Goal: Task Accomplishment & Management: Use online tool/utility

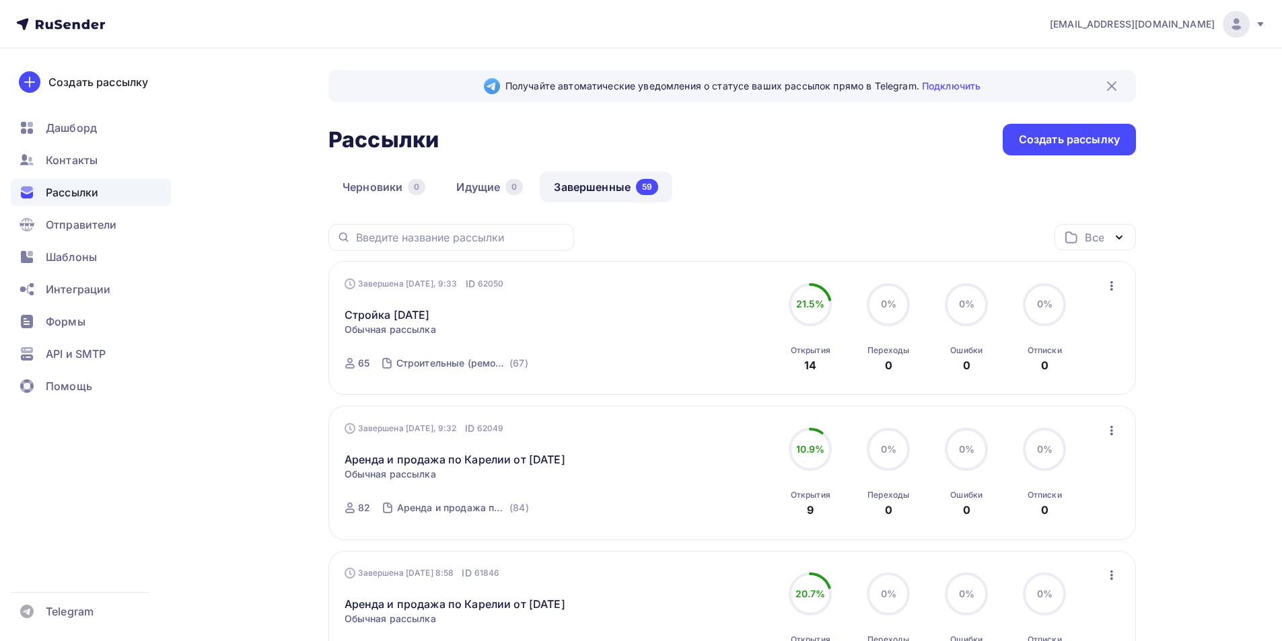
click at [1116, 286] on icon "button" at bounding box center [1112, 286] width 16 height 16
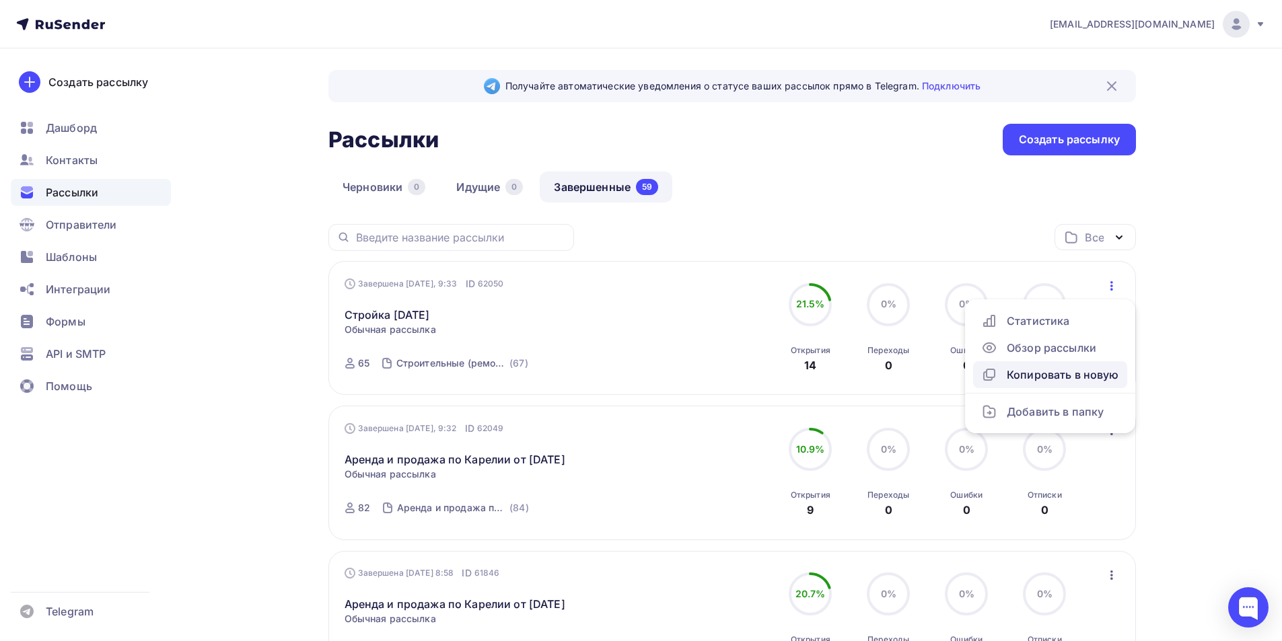
click at [1091, 371] on div "Копировать в новую" at bounding box center [1050, 375] width 138 height 16
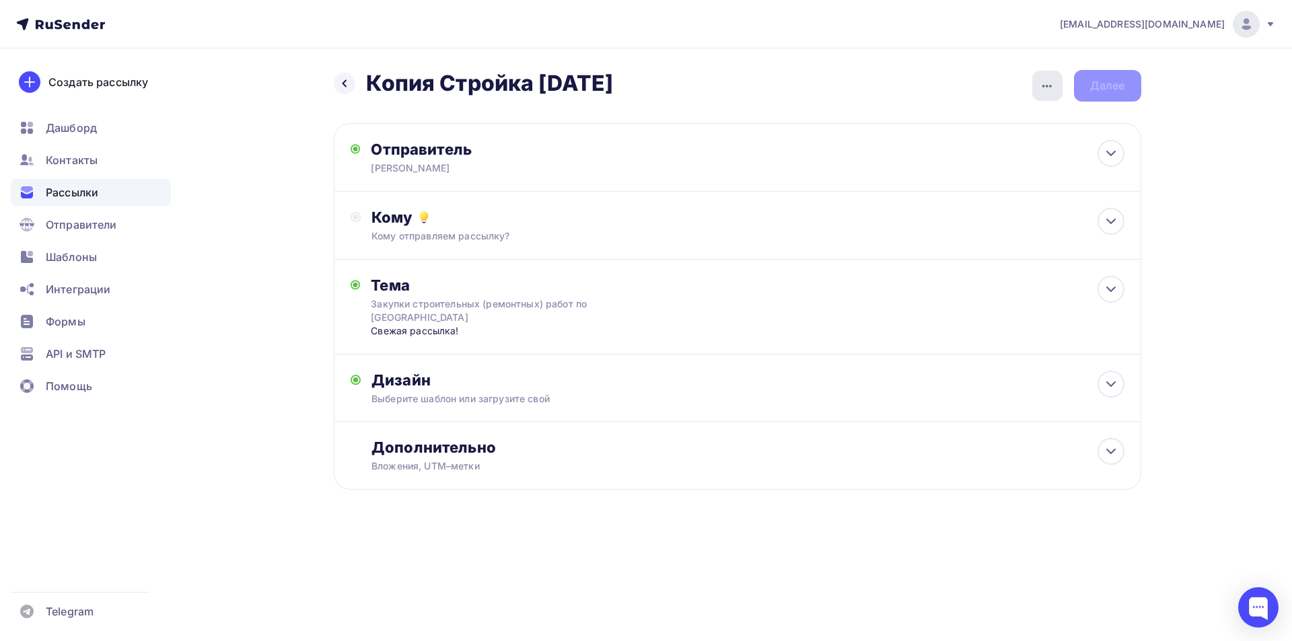
click at [1042, 87] on icon "button" at bounding box center [1047, 86] width 16 height 16
click at [976, 157] on div "Переименовать рассылку" at bounding box center [976, 155] width 167 height 16
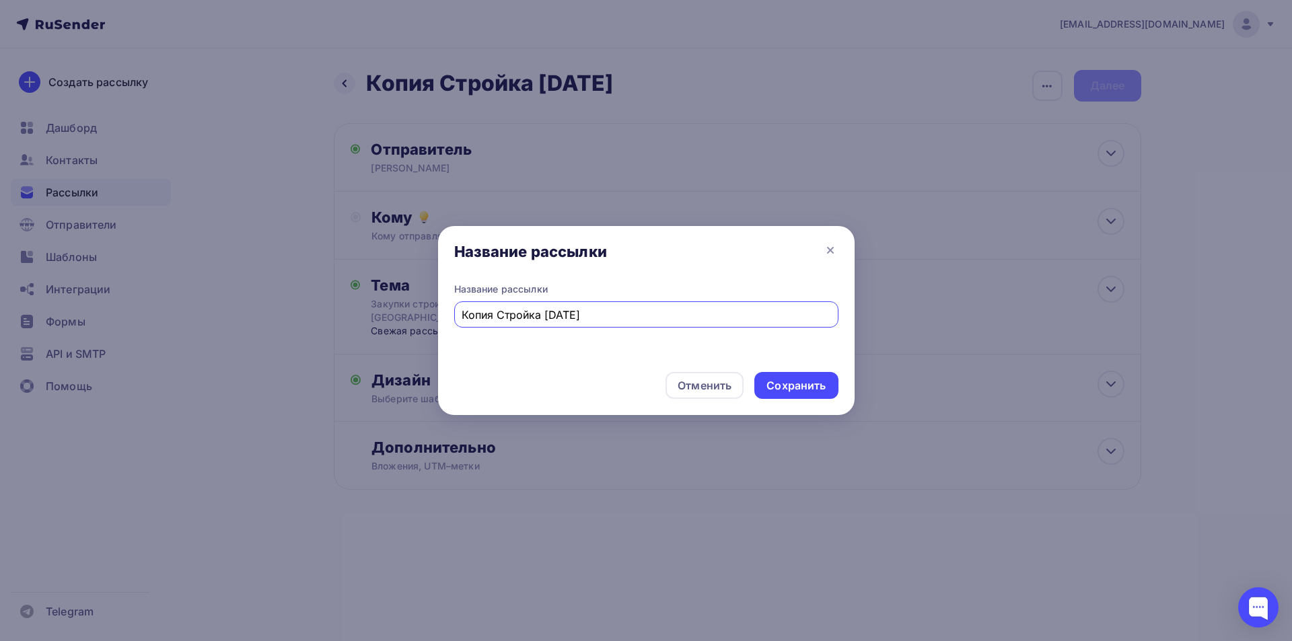
drag, startPoint x: 498, startPoint y: 312, endPoint x: 429, endPoint y: 320, distance: 69.9
click at [429, 320] on div "Название рассылки Название рассылки Копия Стройка [DATE] Отменить Сохранить" at bounding box center [646, 320] width 1292 height 641
drag, startPoint x: 510, startPoint y: 314, endPoint x: 521, endPoint y: 315, distance: 10.9
click at [521, 315] on input "Стройка [DATE]" at bounding box center [646, 315] width 369 height 16
type input "Стройка [DATE]"
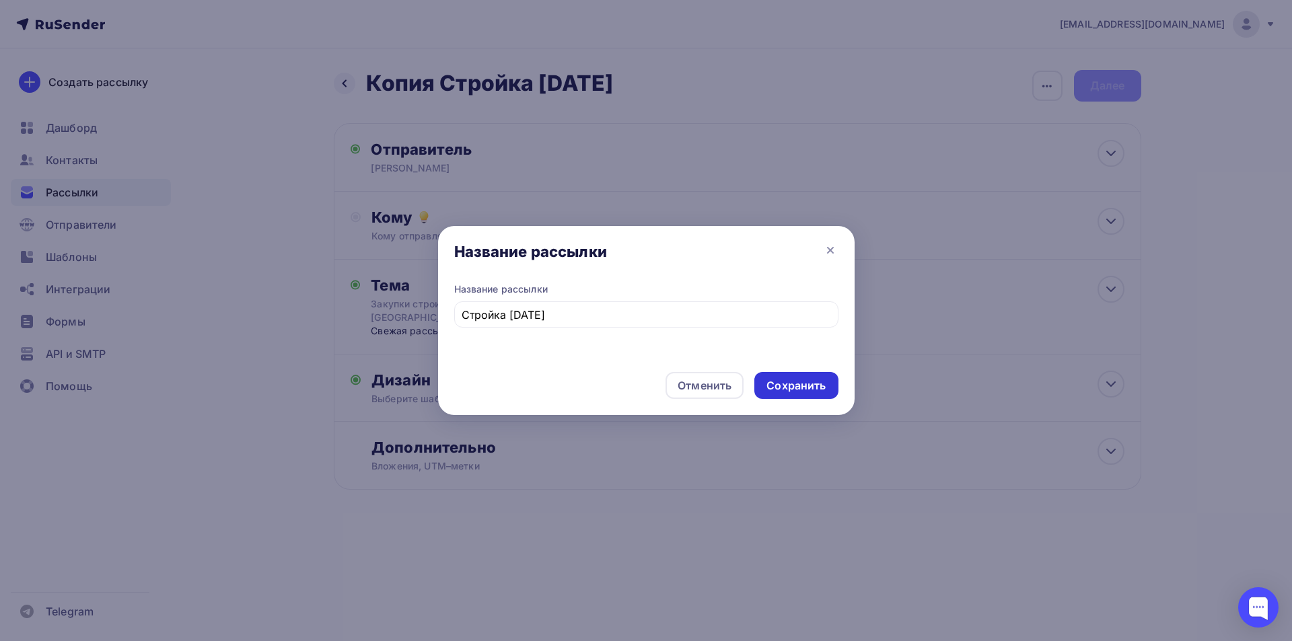
click at [810, 386] on div "Сохранить" at bounding box center [795, 385] width 59 height 15
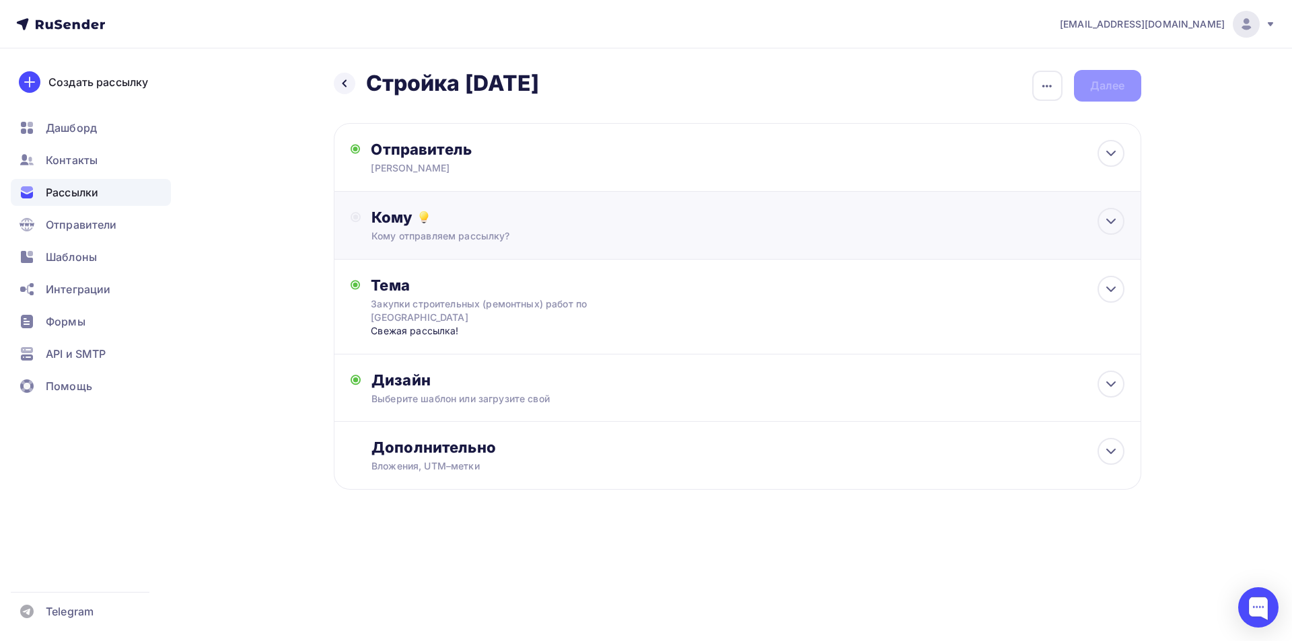
click at [799, 226] on div "Кому" at bounding box center [747, 217] width 752 height 19
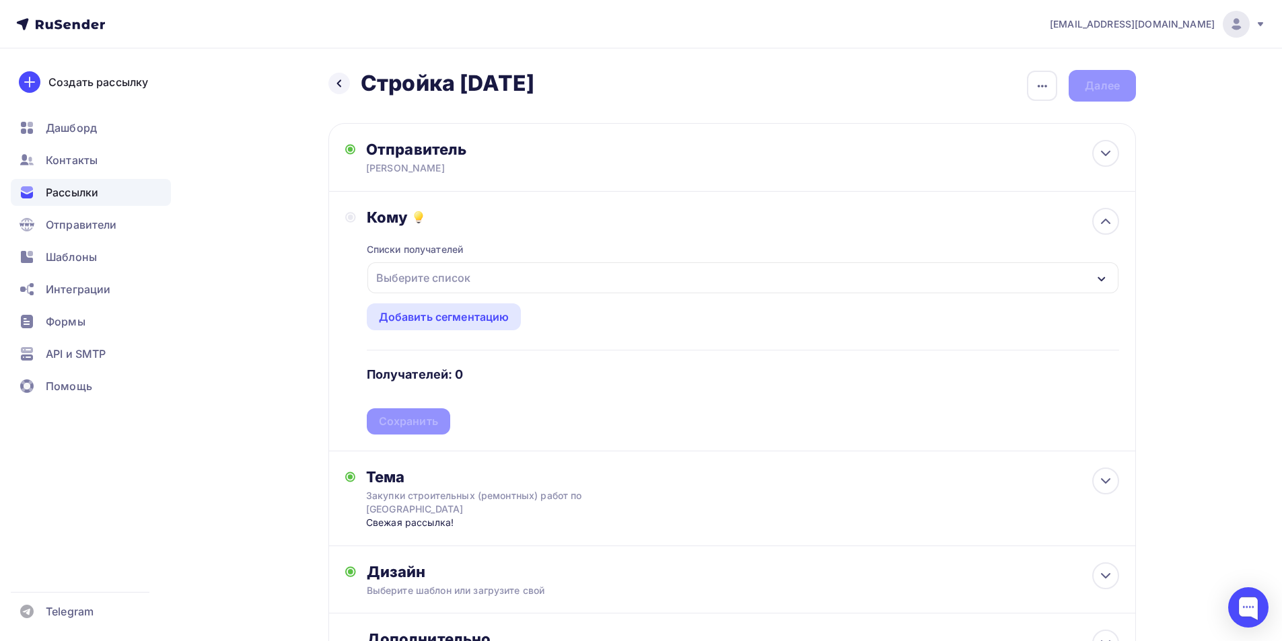
click at [810, 281] on div "Выберите список" at bounding box center [742, 277] width 751 height 31
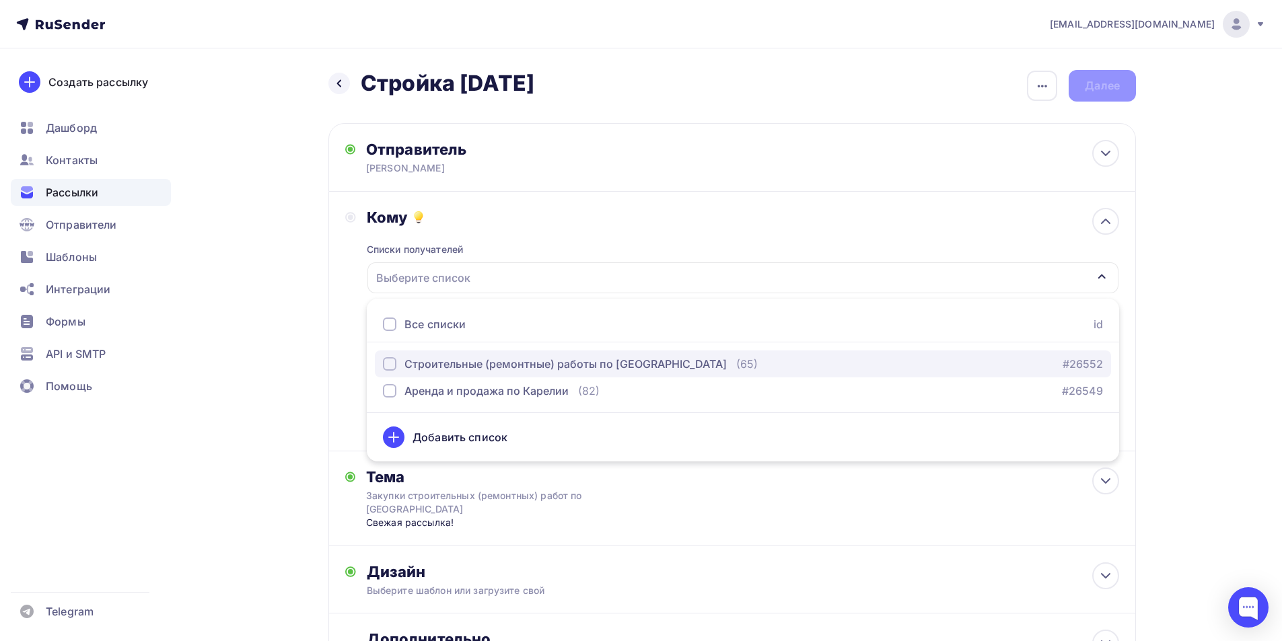
click at [628, 361] on div "Строительные (ремонтные) работы по [GEOGRAPHIC_DATA]" at bounding box center [565, 364] width 322 height 16
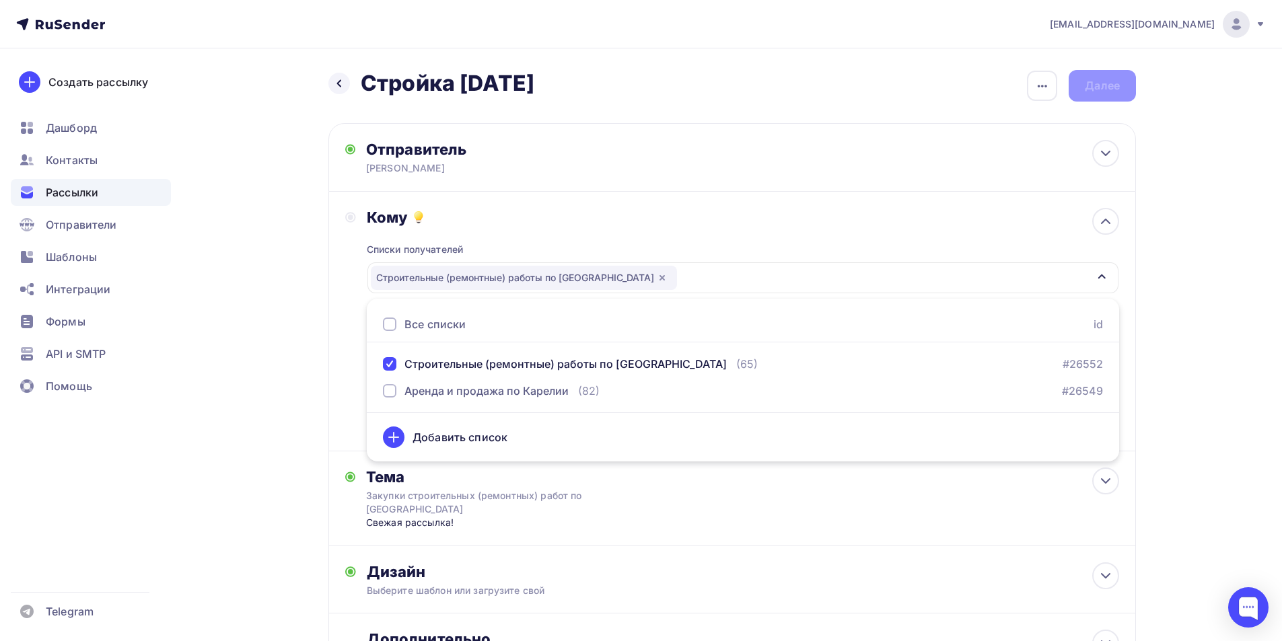
click at [337, 331] on div "Кому Списки получателей Строительные (ремонтные) работы по [GEOGRAPHIC_DATA] Вс…" at bounding box center [732, 322] width 808 height 260
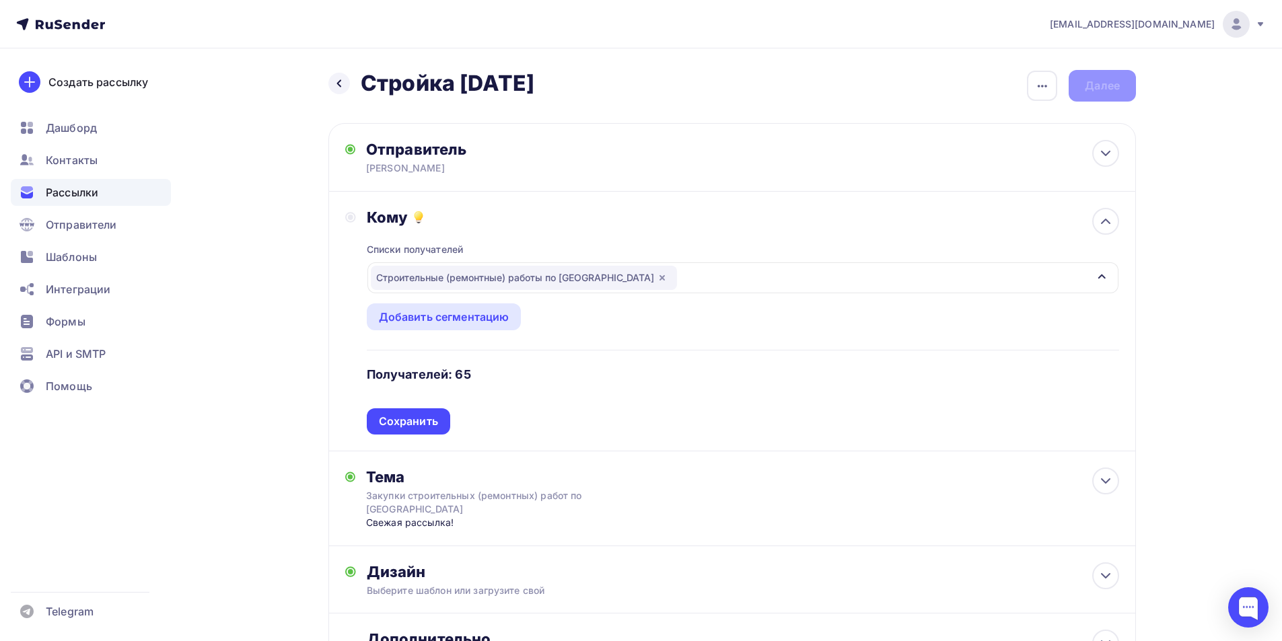
click at [394, 422] on div "Сохранить" at bounding box center [408, 421] width 59 height 15
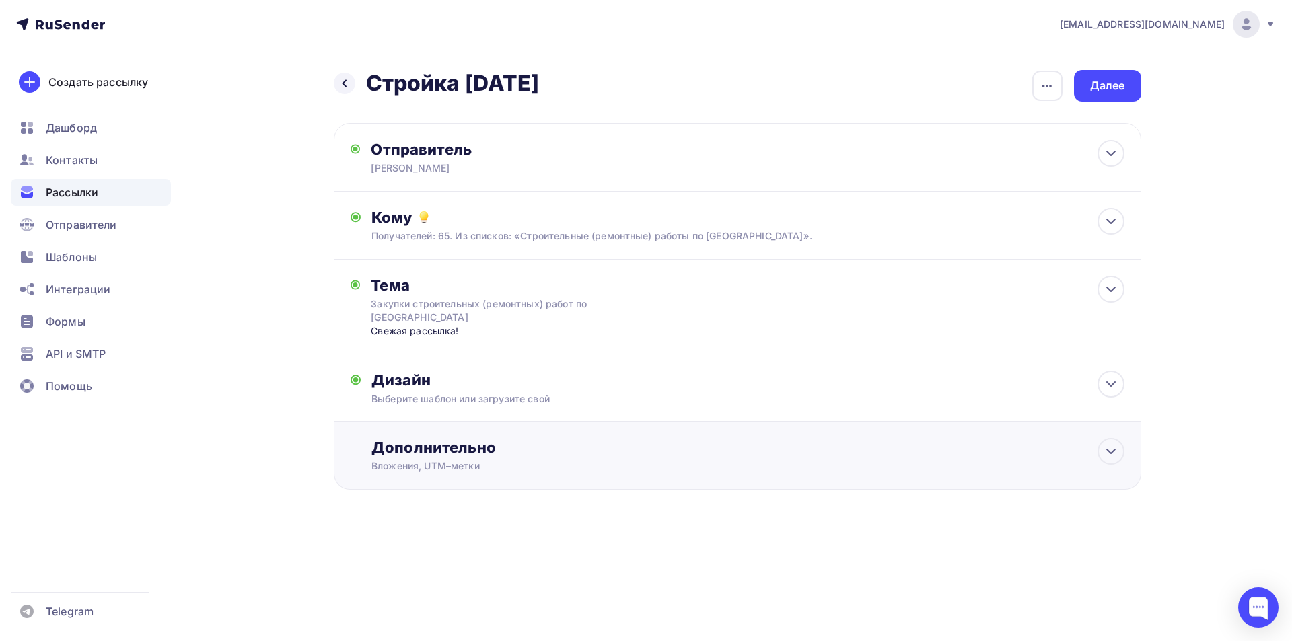
click at [497, 447] on div "Дополнительно" at bounding box center [747, 447] width 752 height 19
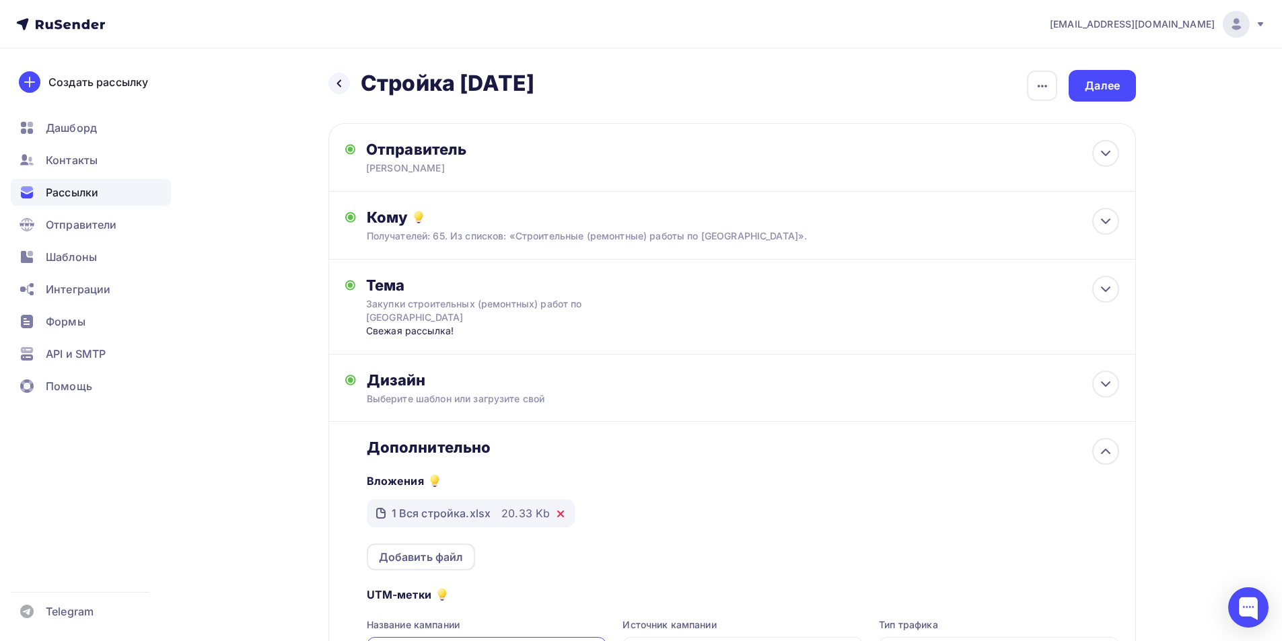
click at [558, 511] on icon at bounding box center [560, 513] width 5 height 5
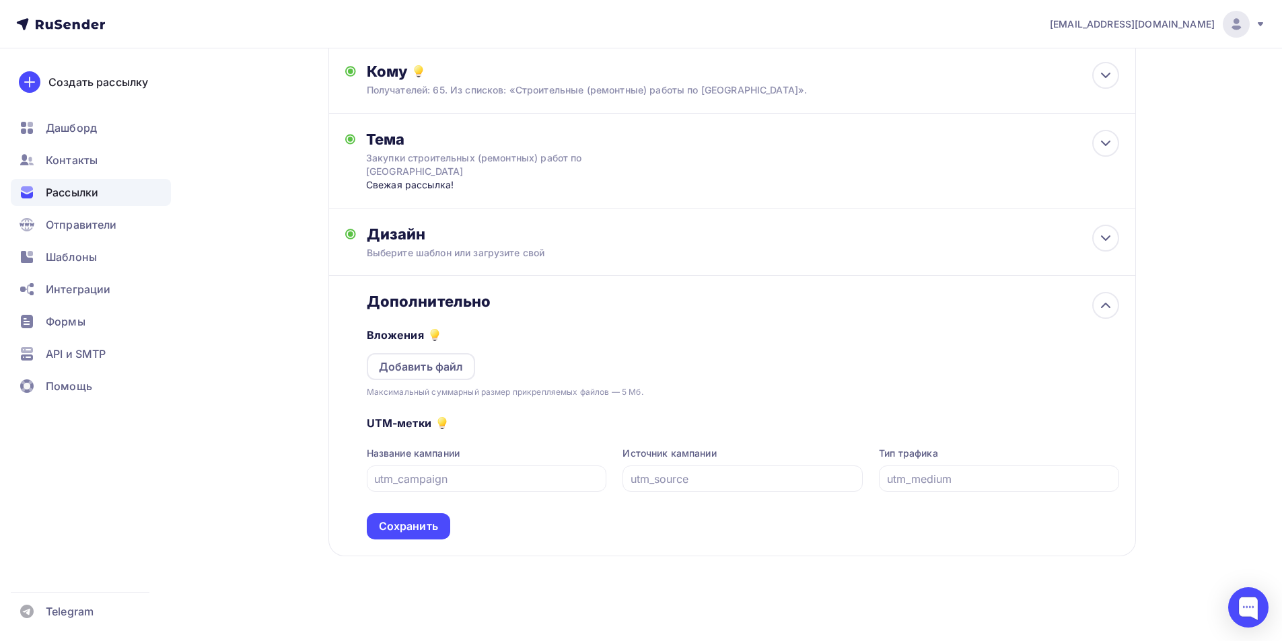
scroll to position [148, 0]
click at [428, 351] on div "Добавить файл" at bounding box center [421, 364] width 109 height 27
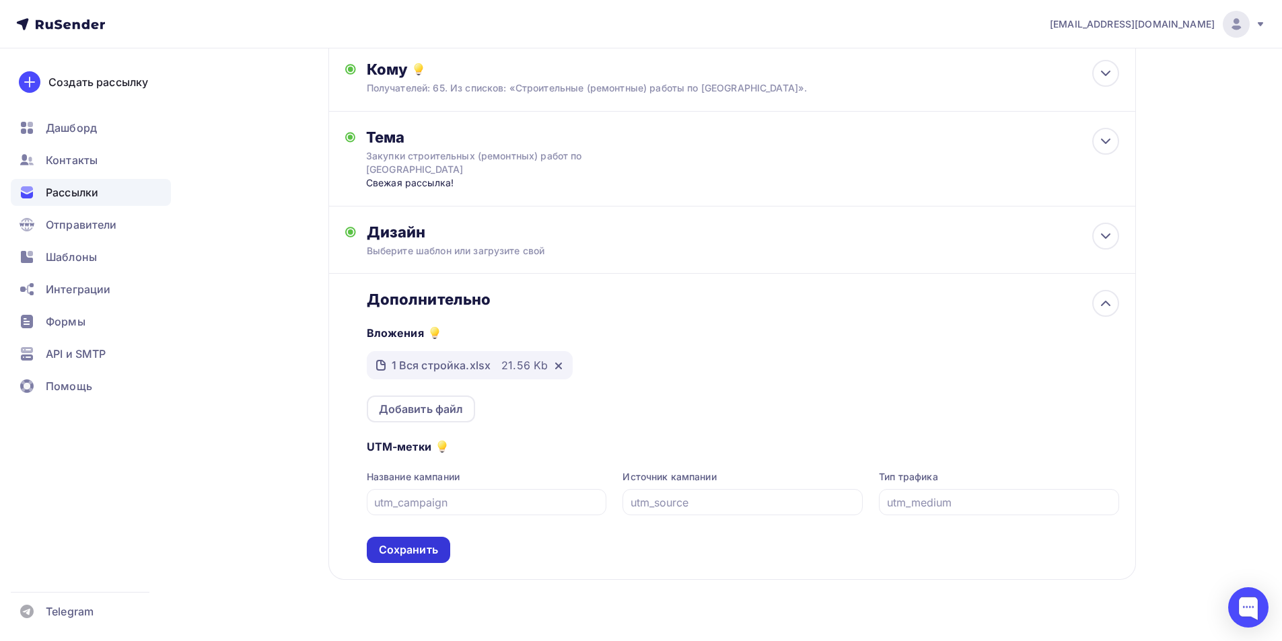
click at [427, 550] on div "Сохранить" at bounding box center [408, 549] width 59 height 15
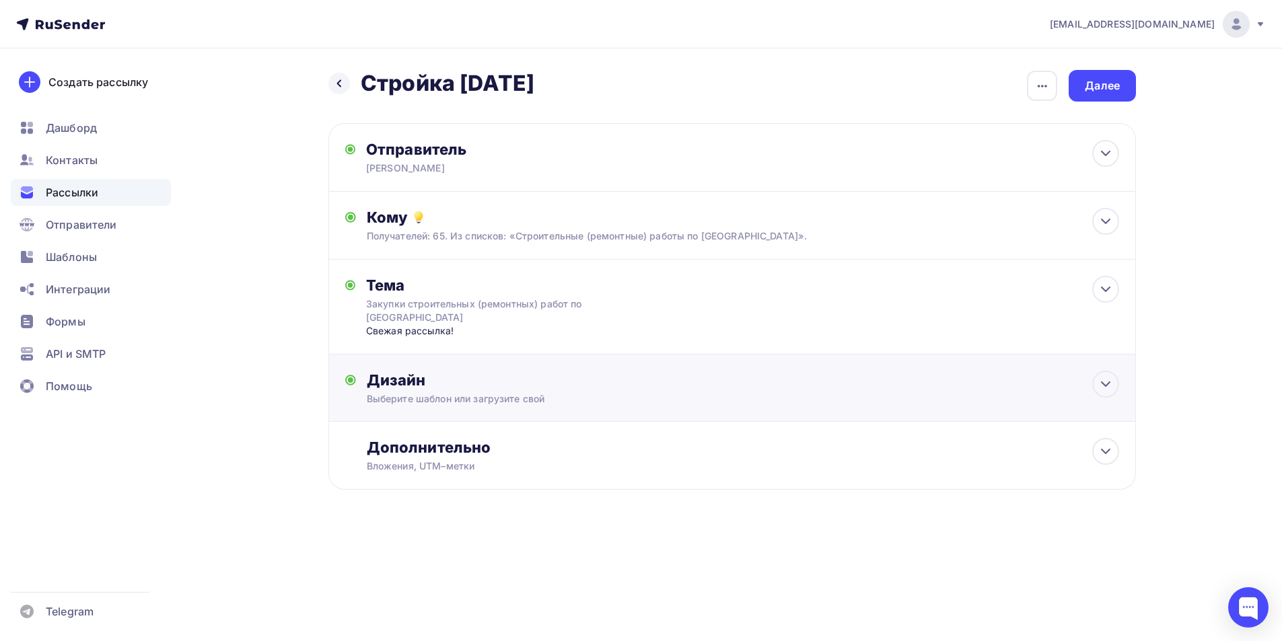
scroll to position [0, 0]
click at [1120, 85] on div "Далее" at bounding box center [1107, 85] width 35 height 15
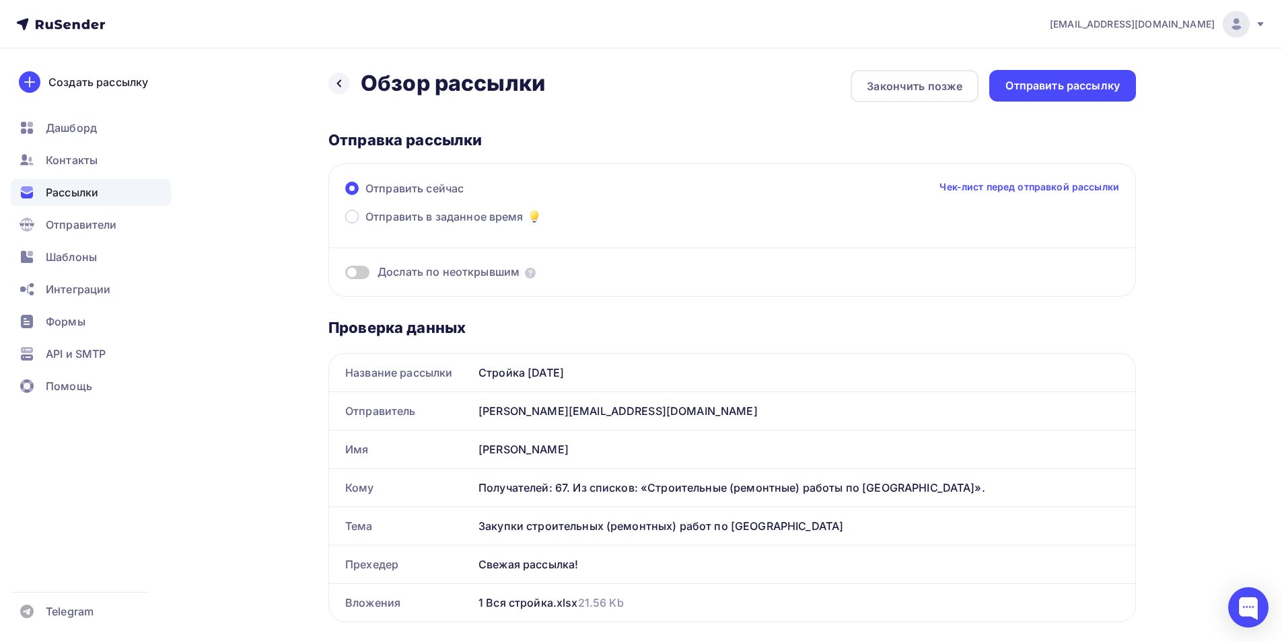
click at [1118, 88] on div "Отправить рассылку" at bounding box center [1062, 85] width 114 height 15
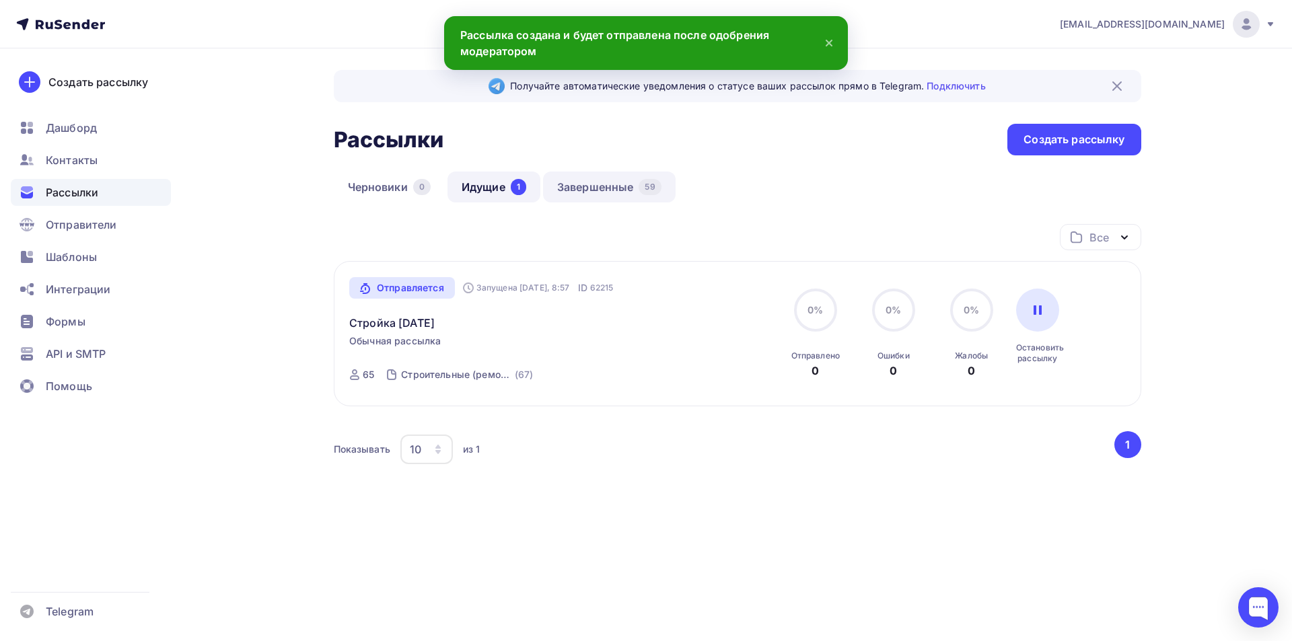
click at [602, 186] on link "Завершенные 59" at bounding box center [609, 187] width 133 height 31
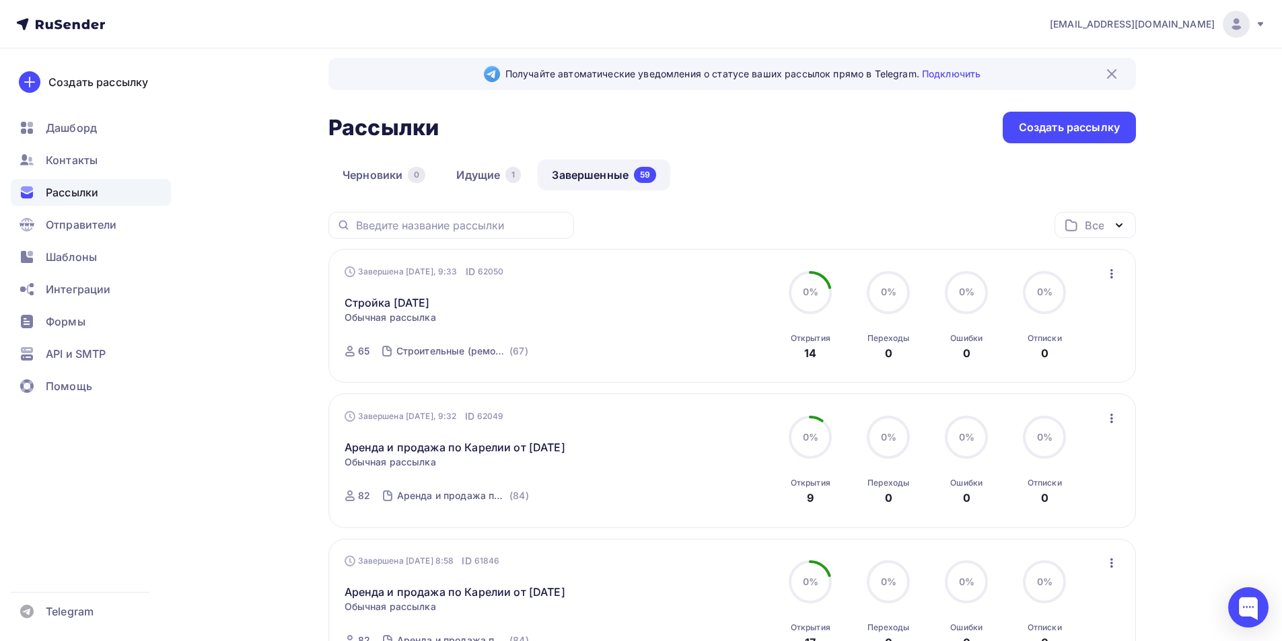
scroll to position [79, 0]
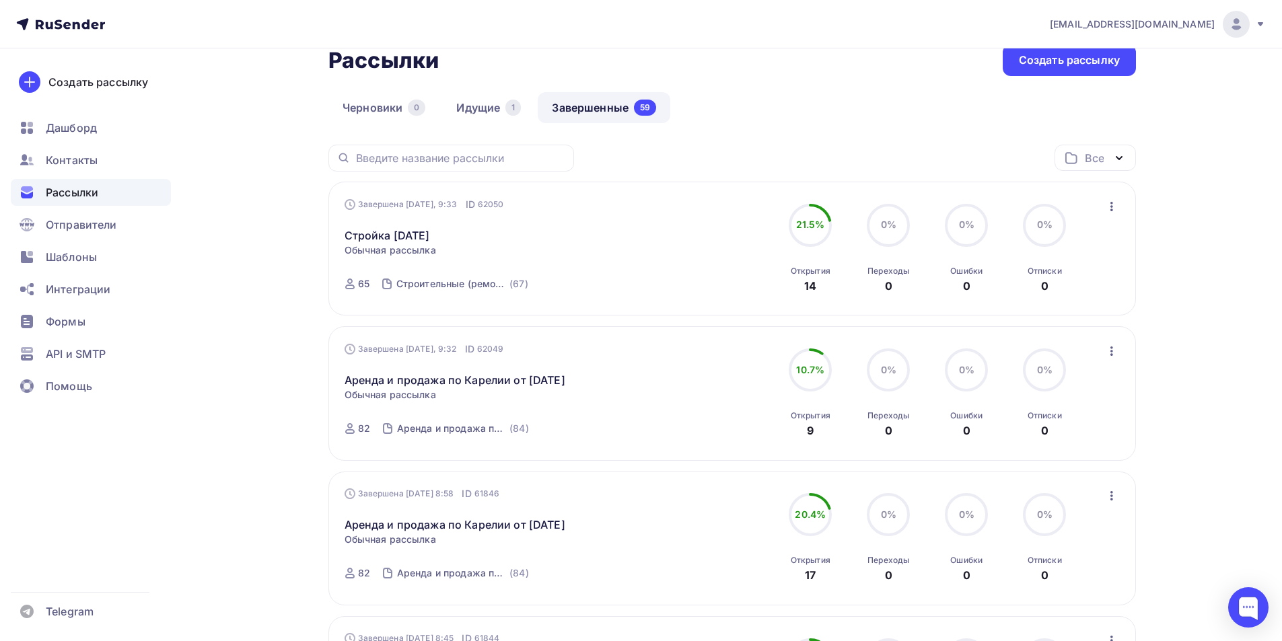
click at [1110, 349] on icon "button" at bounding box center [1112, 351] width 16 height 16
click at [1071, 444] on div "Копировать в новую" at bounding box center [1050, 440] width 138 height 16
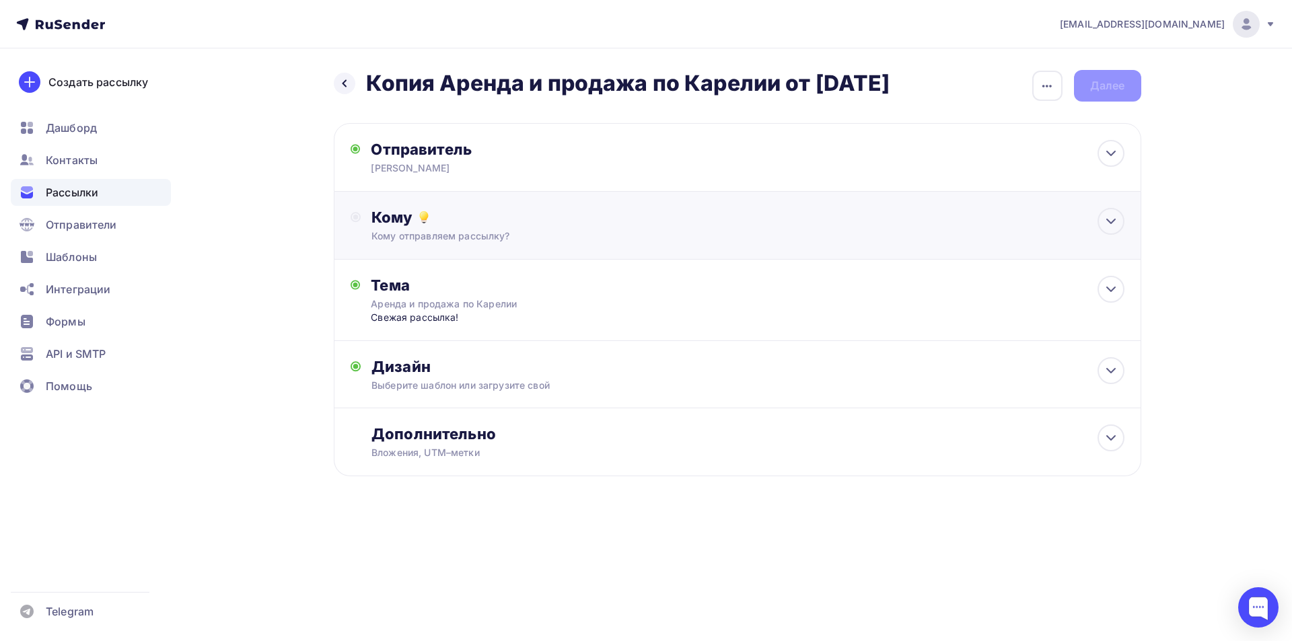
click at [867, 224] on div "Кому" at bounding box center [747, 217] width 752 height 19
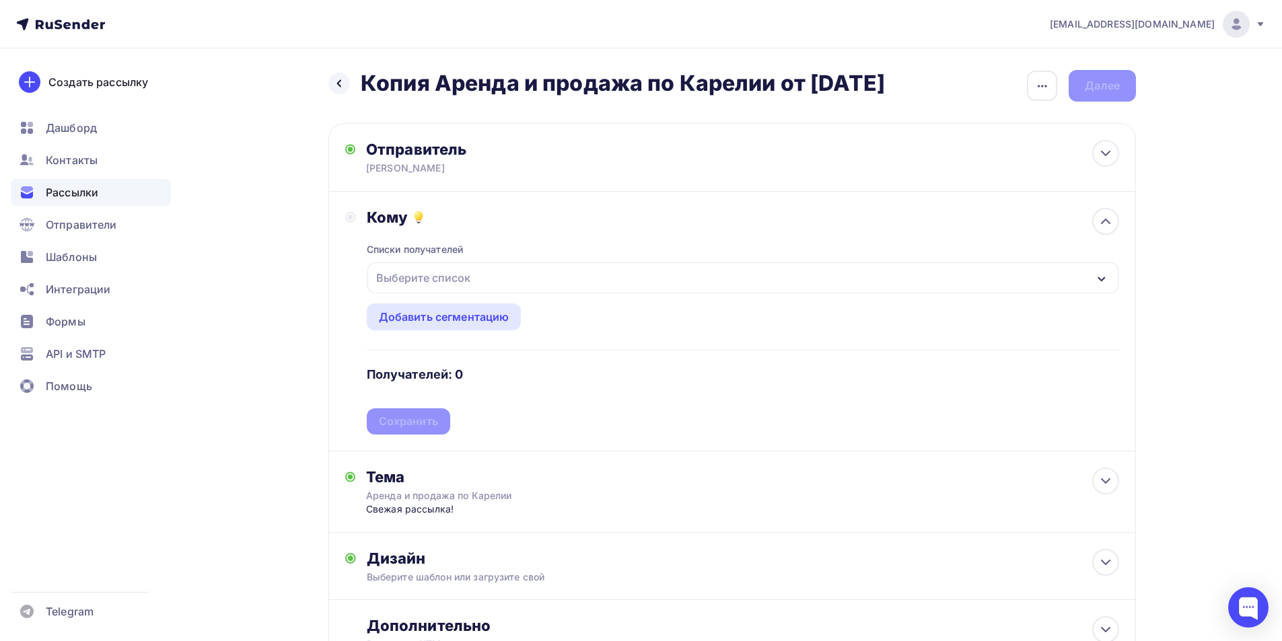
click at [822, 275] on div "Выберите список" at bounding box center [742, 277] width 751 height 31
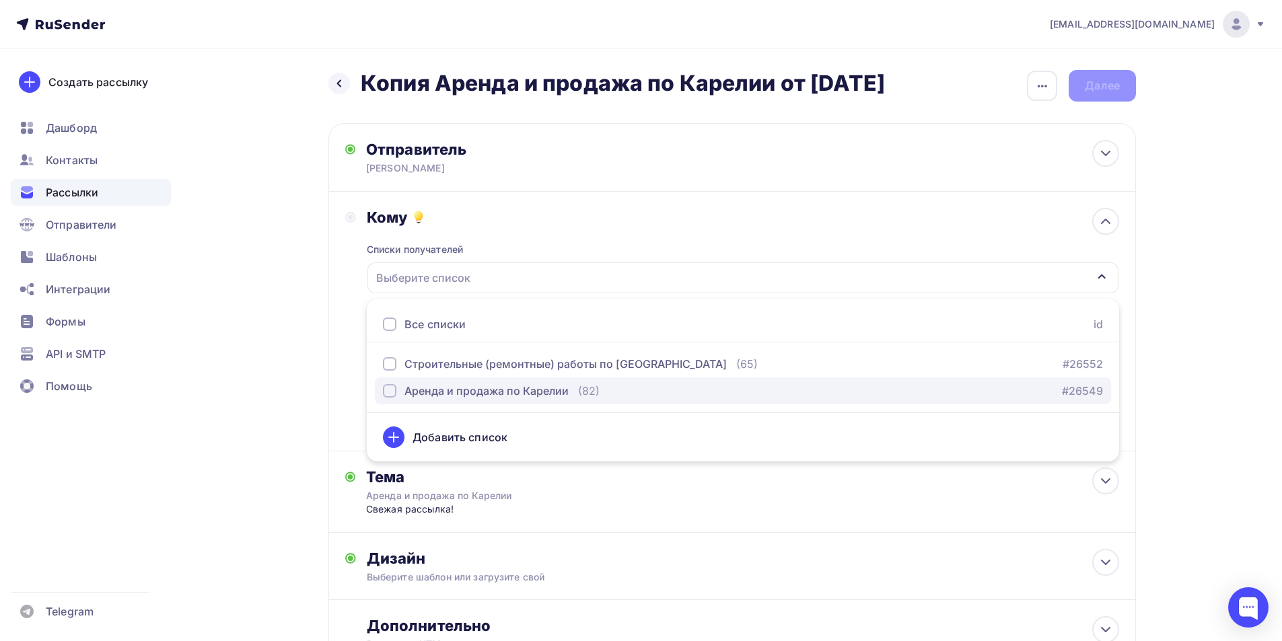
click at [583, 393] on div "(82)" at bounding box center [589, 391] width 22 height 16
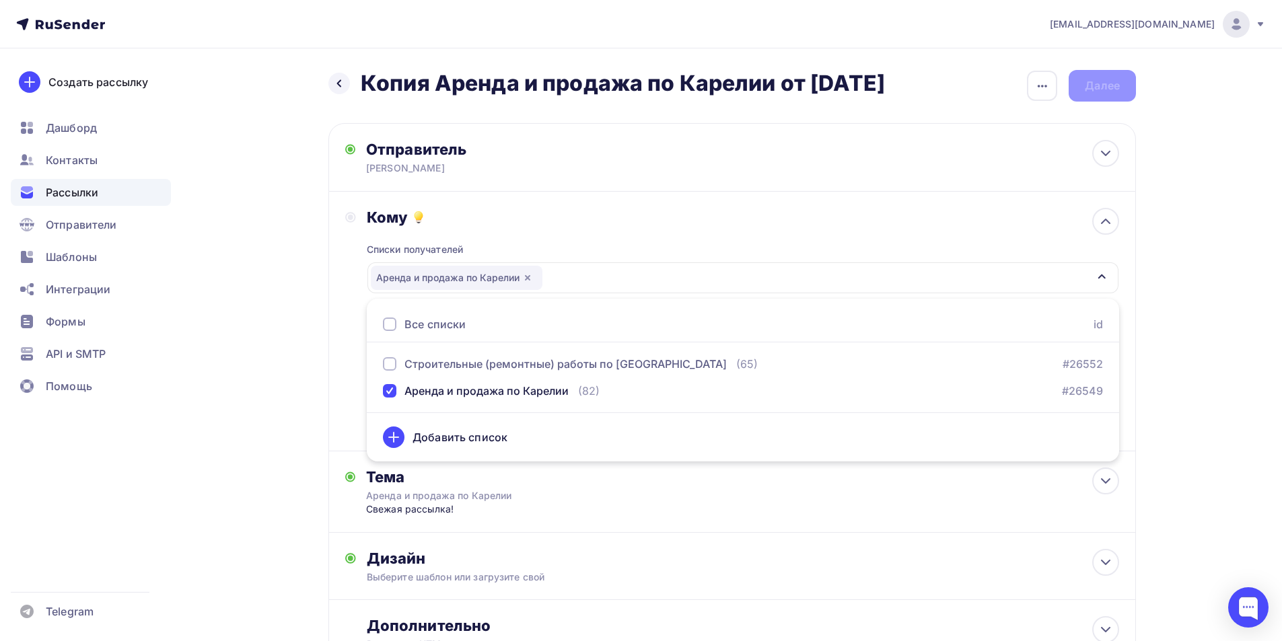
click at [358, 350] on div "Кому Списки получателей Аренда и продажа по Карелии Все списки id Строительные …" at bounding box center [732, 321] width 774 height 227
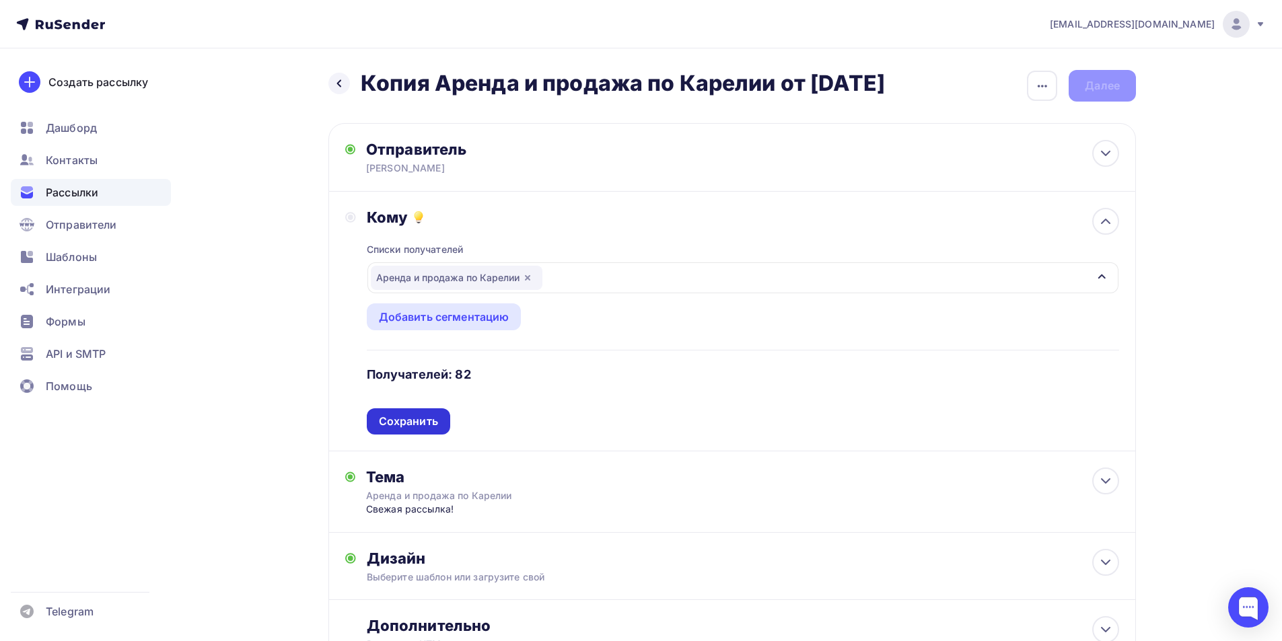
click at [400, 419] on div "Сохранить" at bounding box center [408, 421] width 59 height 15
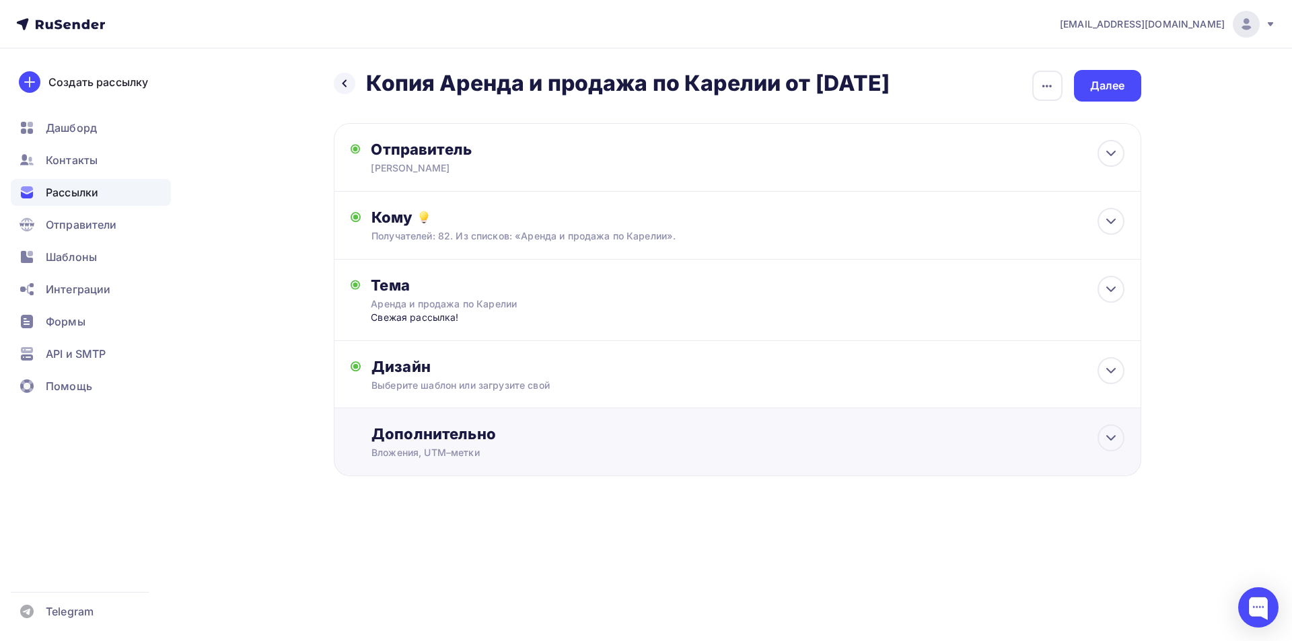
click at [468, 429] on div "Дополнительно" at bounding box center [747, 434] width 752 height 19
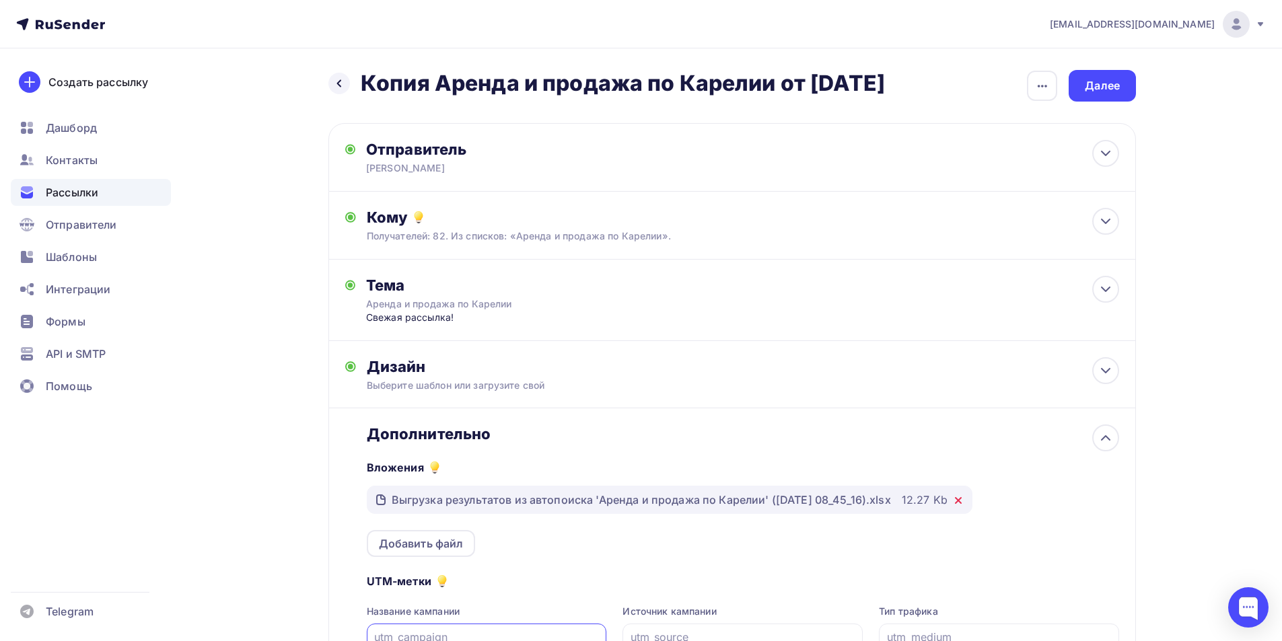
click at [961, 501] on icon at bounding box center [958, 500] width 5 height 5
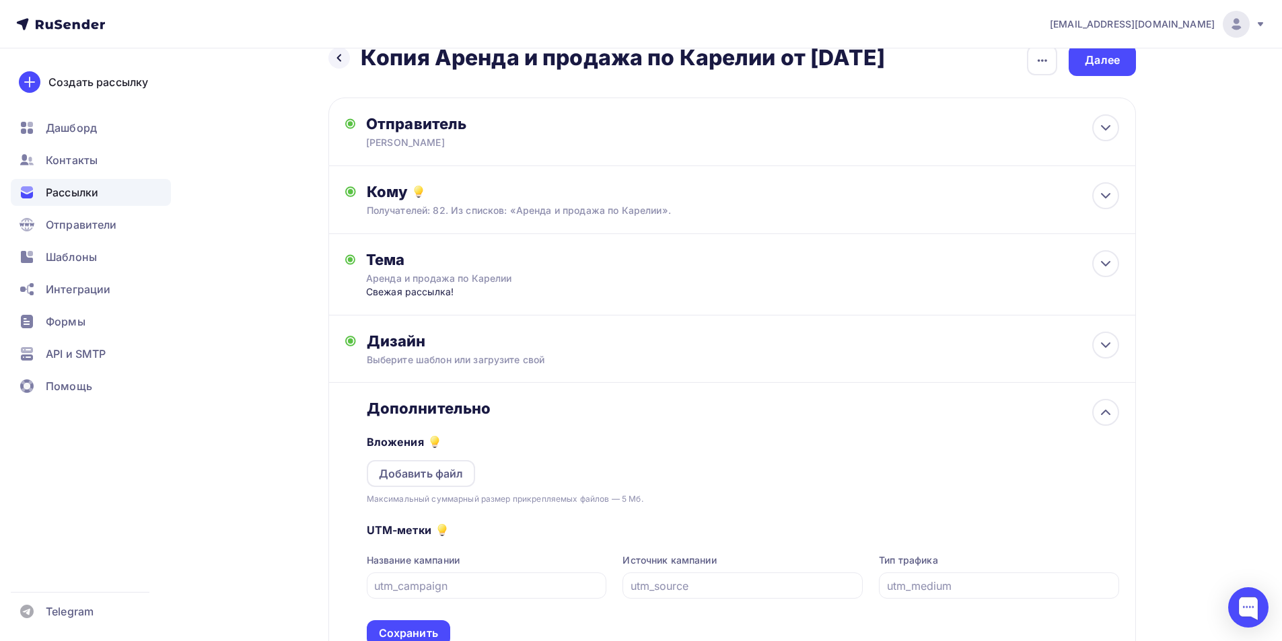
scroll to position [67, 0]
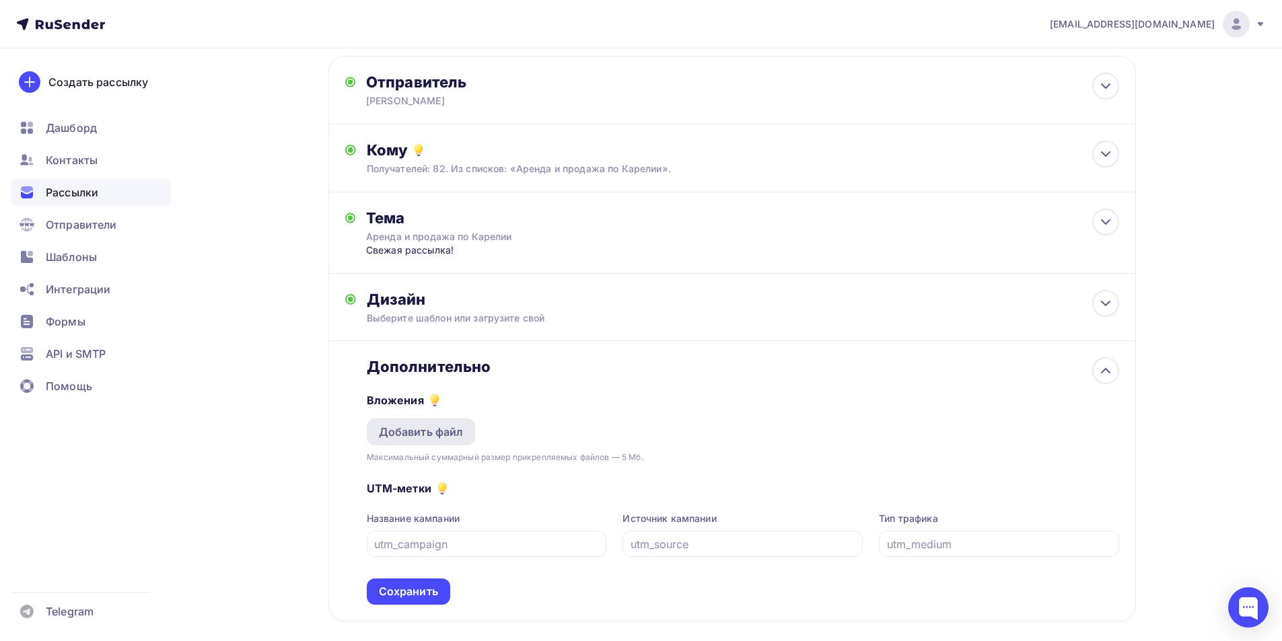
click at [394, 426] on div "Добавить файл" at bounding box center [421, 432] width 85 height 16
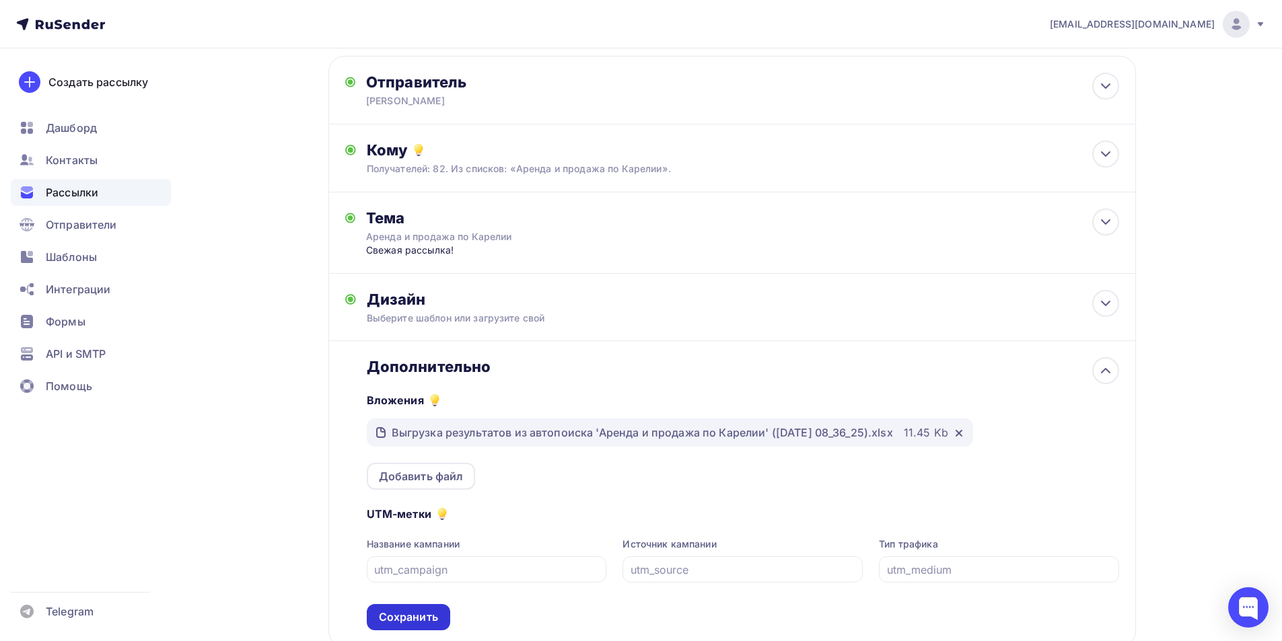
click at [423, 610] on div "Сохранить" at bounding box center [408, 617] width 59 height 15
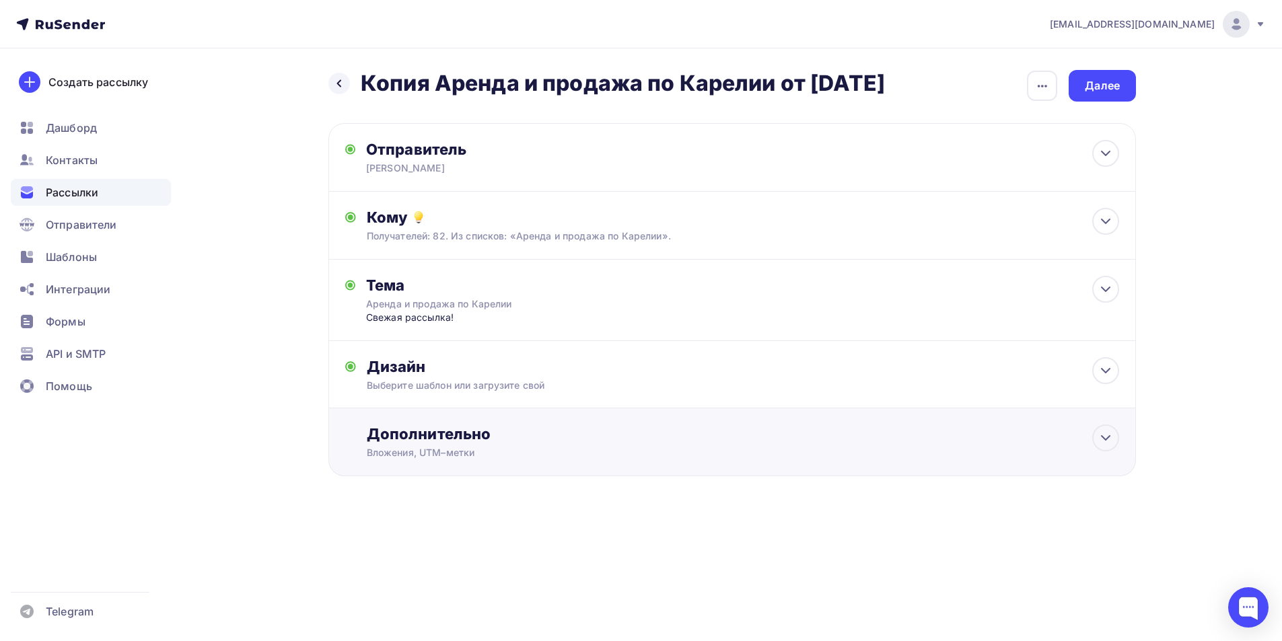
scroll to position [0, 0]
click at [1041, 83] on icon "button" at bounding box center [1047, 86] width 16 height 16
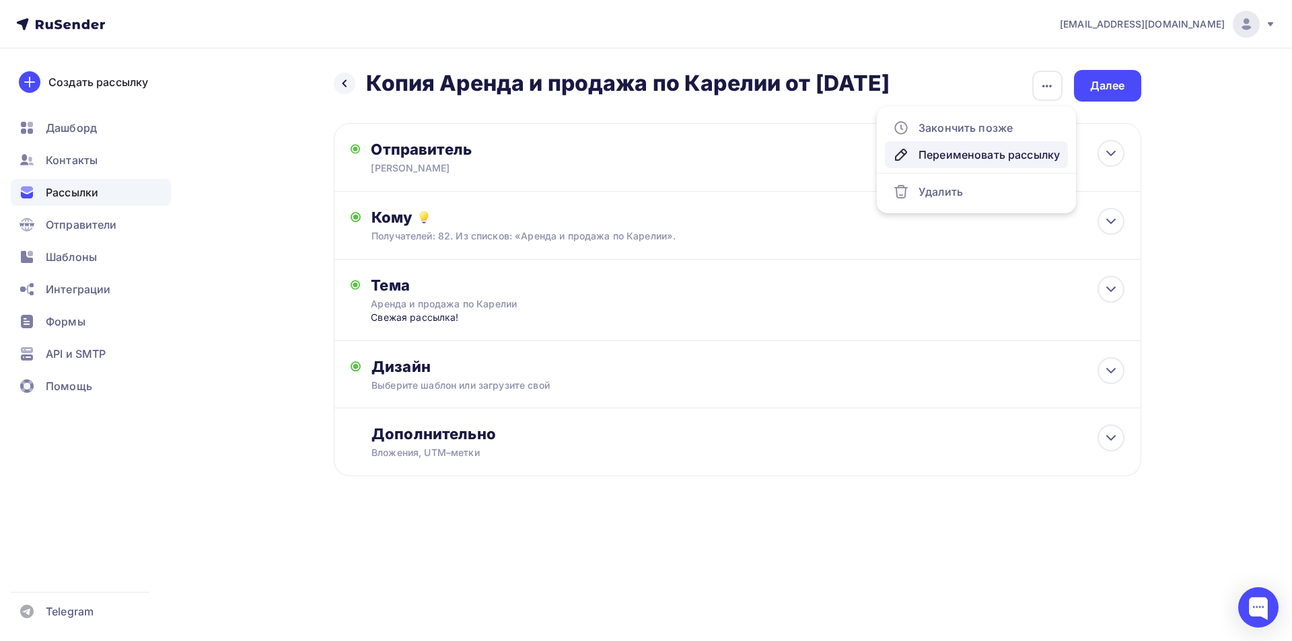
click at [982, 152] on div "Переименовать рассылку" at bounding box center [976, 155] width 167 height 16
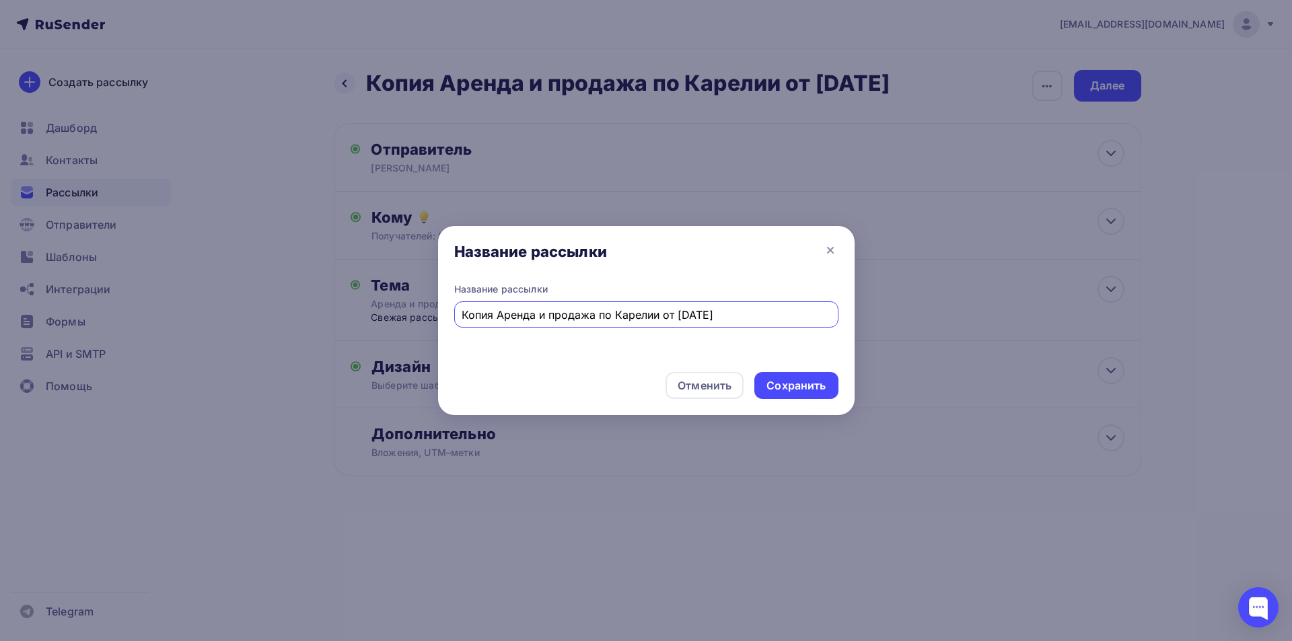
drag, startPoint x: 499, startPoint y: 315, endPoint x: 403, endPoint y: 319, distance: 96.3
click at [403, 319] on div "Название рассылки Название рассылки Копия Аренда и продажа по Карелии от [DATE]…" at bounding box center [646, 320] width 1292 height 641
drag, startPoint x: 645, startPoint y: 317, endPoint x: 653, endPoint y: 317, distance: 8.1
click at [653, 317] on input "Аренда и продажа по Карелии от [DATE]" at bounding box center [646, 315] width 369 height 16
type input "Аренда и продажа по Карелии от [DATE]"
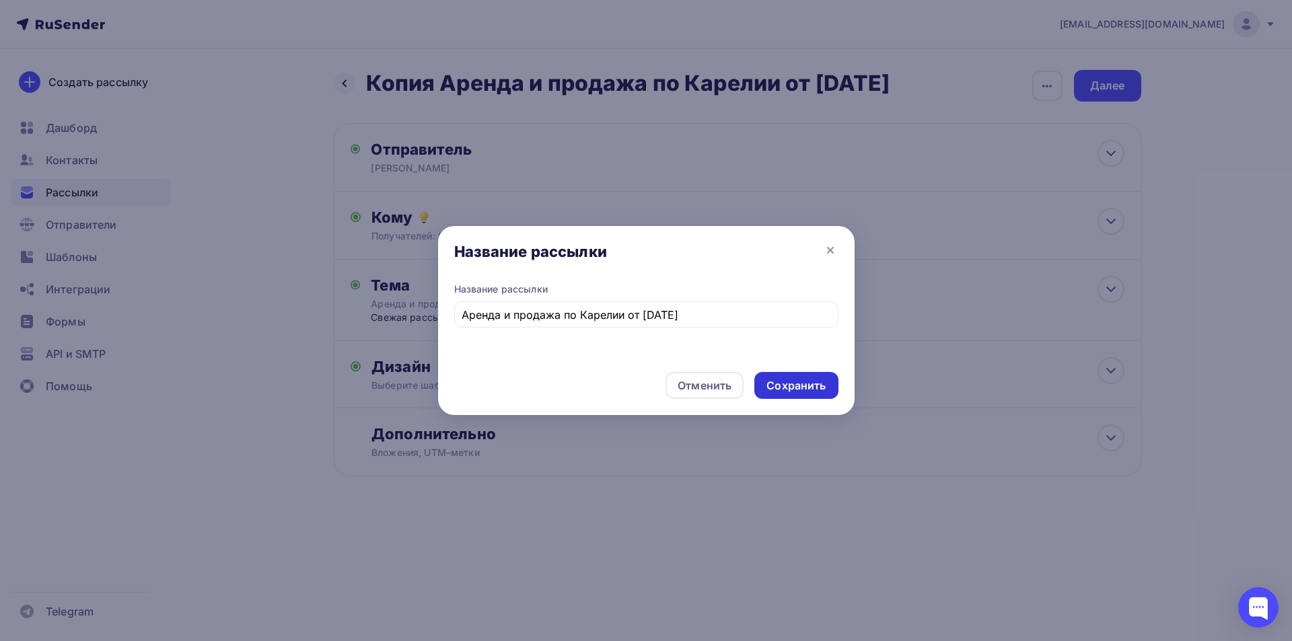
click at [797, 381] on div "Сохранить" at bounding box center [795, 385] width 59 height 15
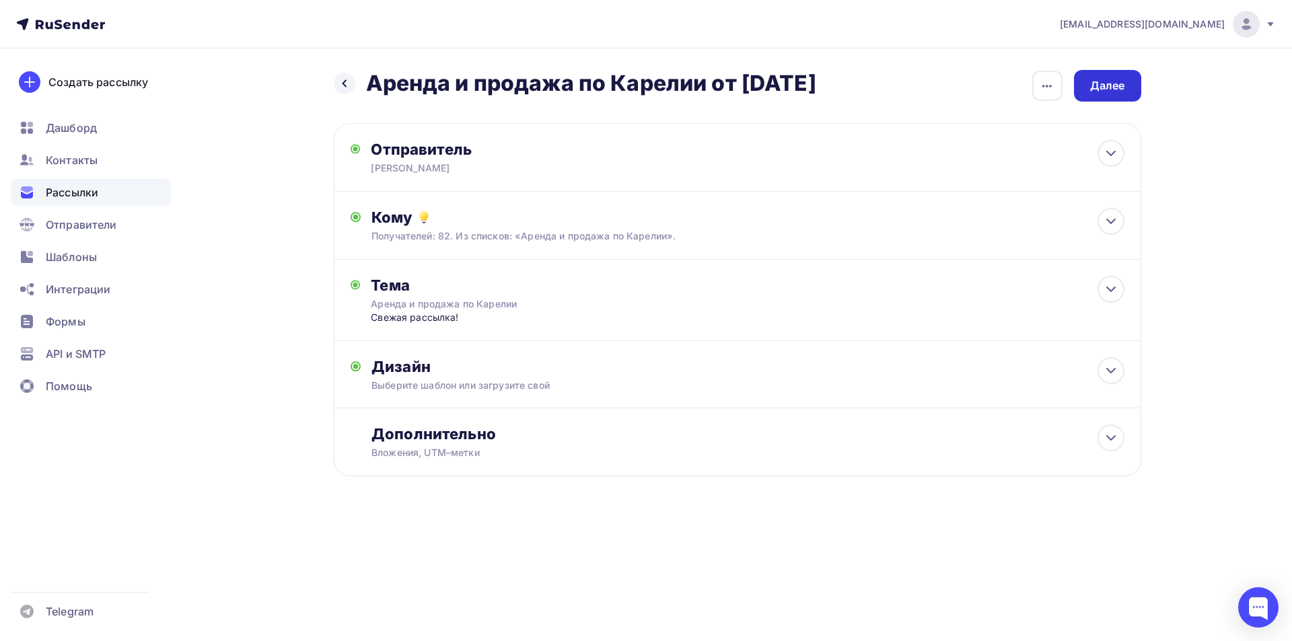
click at [1114, 80] on div "Далее" at bounding box center [1107, 85] width 35 height 15
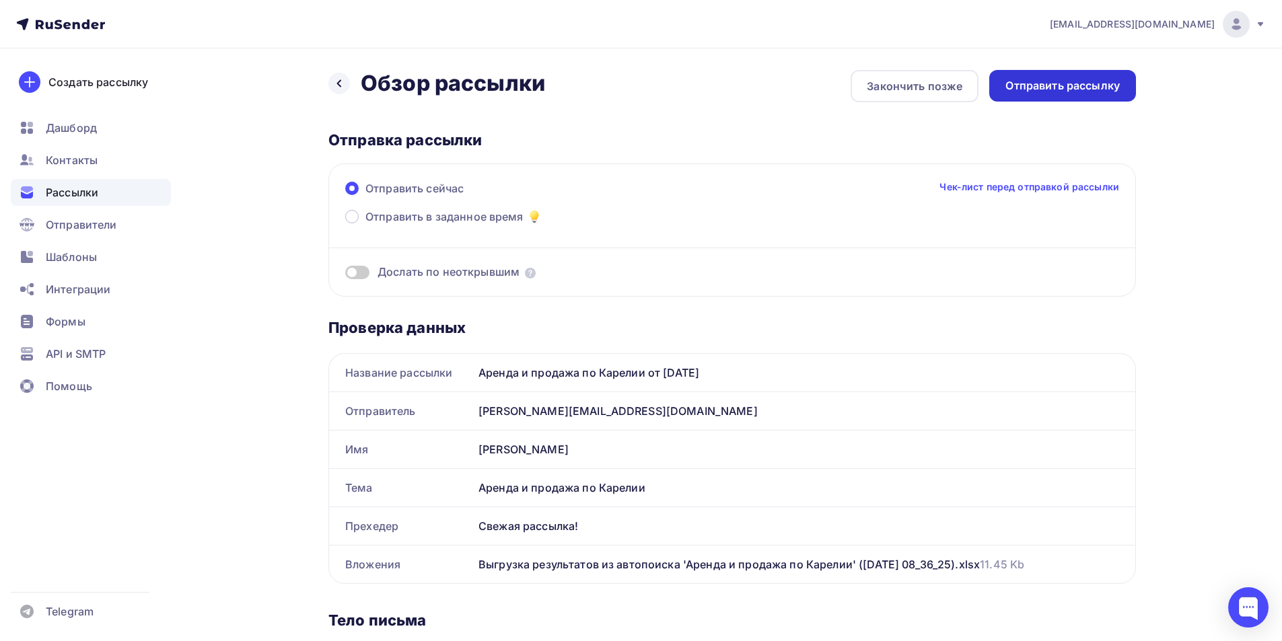
click at [1114, 81] on div "Отправить рассылку" at bounding box center [1062, 85] width 114 height 15
